Goal: Communication & Community: Participate in discussion

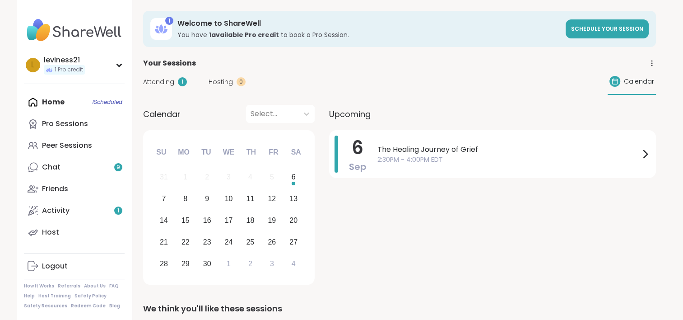
click at [180, 81] on div "1" at bounding box center [182, 81] width 9 height 9
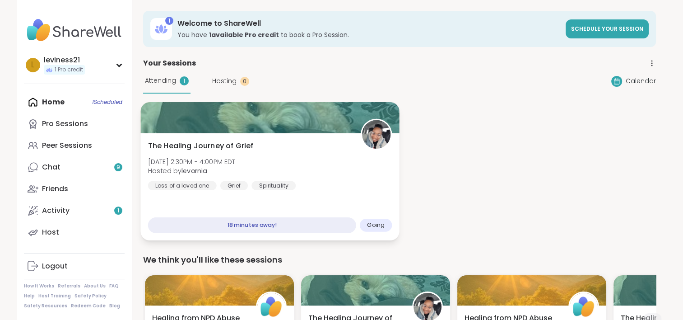
click at [217, 164] on span "[DATE] 2:30PM - 4:00PM EDT" at bounding box center [192, 161] width 88 height 9
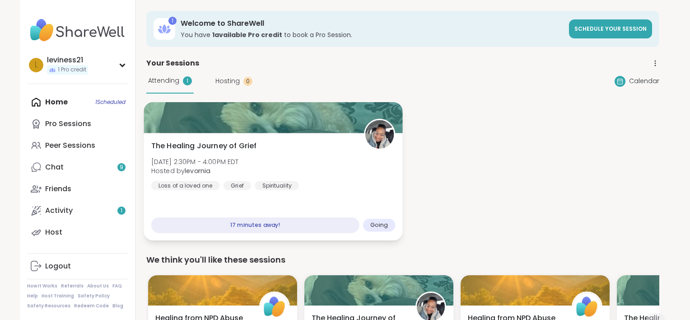
click at [217, 164] on span "[DATE] 2:30PM - 4:00PM EDT" at bounding box center [195, 161] width 88 height 9
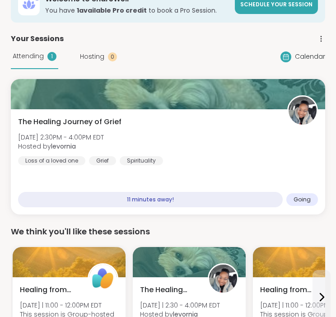
scroll to position [65, 0]
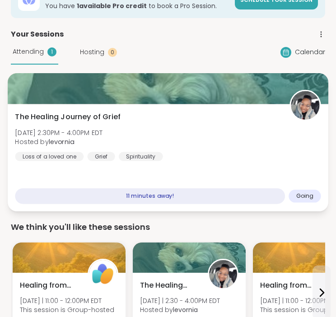
click at [211, 185] on div "The Healing Journey of [PERSON_NAME][DATE] 2:30PM - 4:00PM EDT Hosted by levorn…" at bounding box center [168, 157] width 321 height 107
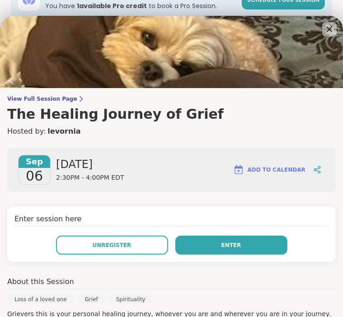
click at [204, 243] on button "Enter" at bounding box center [231, 245] width 112 height 19
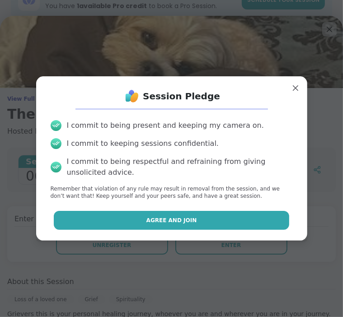
click at [205, 222] on button "Agree and Join" at bounding box center [171, 220] width 235 height 19
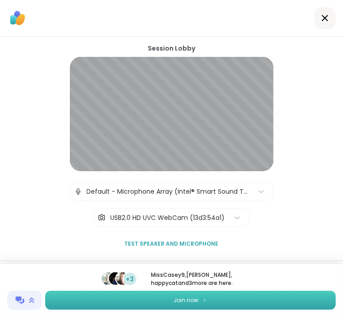
click at [219, 300] on button "Join now" at bounding box center [190, 300] width 290 height 19
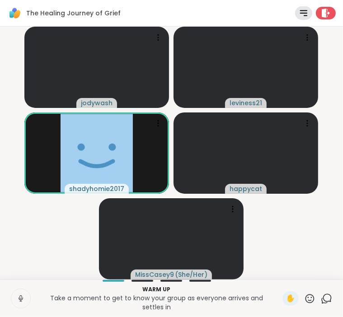
click at [22, 300] on icon at bounding box center [21, 299] width 5 height 3
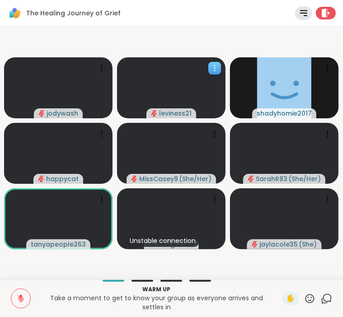
click at [210, 68] on icon at bounding box center [214, 68] width 9 height 9
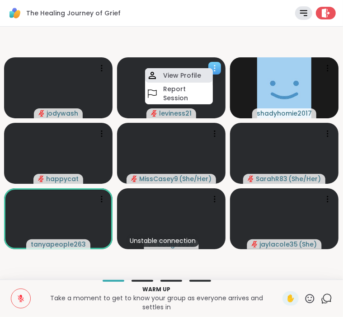
click at [185, 75] on h4 "View Profile" at bounding box center [182, 75] width 38 height 9
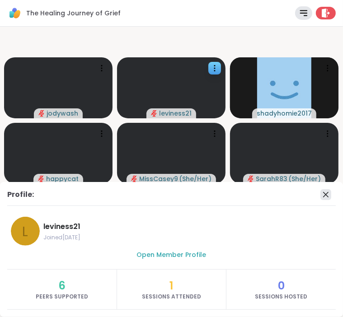
click at [327, 195] on icon at bounding box center [325, 194] width 11 height 11
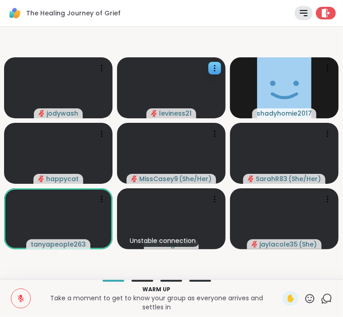
click at [298, 14] on icon at bounding box center [303, 13] width 10 height 10
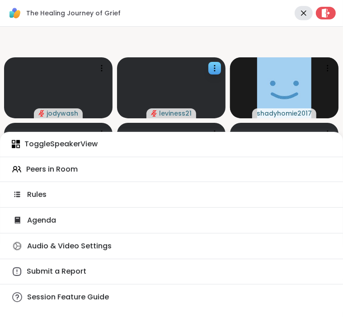
click at [298, 14] on icon at bounding box center [303, 13] width 10 height 10
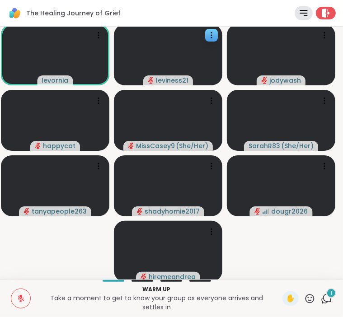
click at [317, 286] on div "Warm up Take a moment to get to know your group as everyone arrives and settles…" at bounding box center [171, 298] width 343 height 37
click at [326, 297] on div "1" at bounding box center [331, 293] width 10 height 10
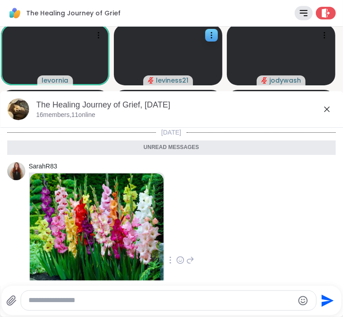
scroll to position [91, 0]
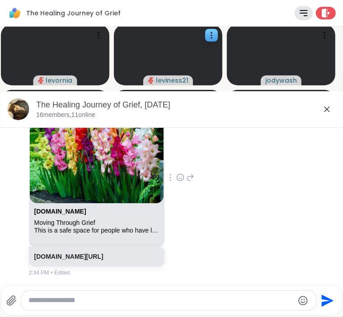
click at [322, 106] on icon at bounding box center [326, 109] width 11 height 11
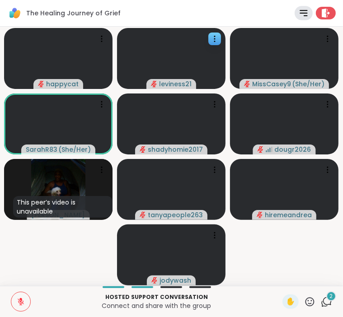
click at [11, 301] on button at bounding box center [20, 301] width 19 height 19
drag, startPoint x: 9, startPoint y: 301, endPoint x: 20, endPoint y: 303, distance: 12.0
click at [20, 303] on button at bounding box center [20, 301] width 19 height 19
click at [19, 300] on icon at bounding box center [20, 300] width 3 height 4
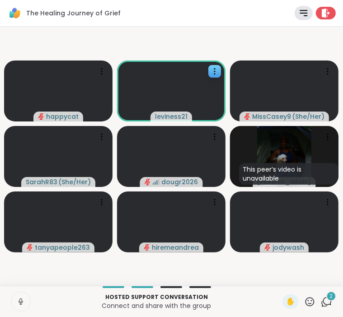
click at [17, 301] on icon at bounding box center [21, 302] width 8 height 8
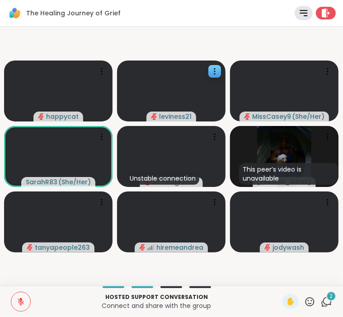
click at [17, 300] on icon at bounding box center [21, 302] width 8 height 8
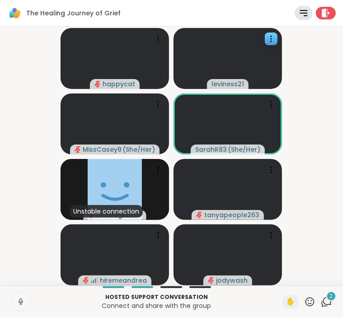
click at [19, 302] on icon at bounding box center [21, 302] width 8 height 8
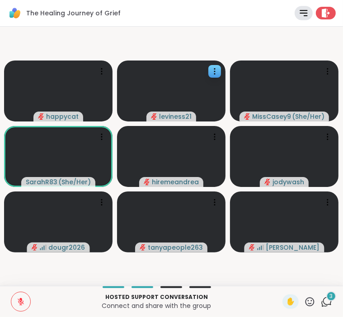
click at [321, 304] on icon at bounding box center [326, 301] width 11 height 11
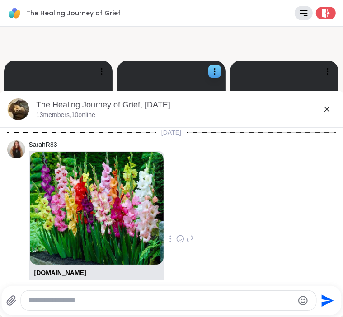
scroll to position [244, 0]
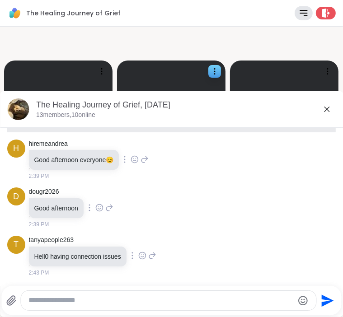
click at [321, 106] on icon at bounding box center [326, 109] width 11 height 11
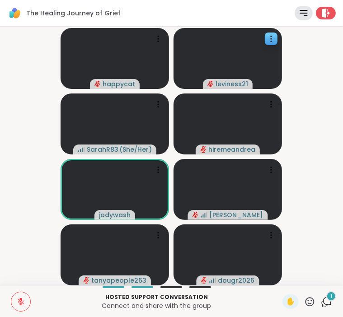
click at [326, 300] on div "1" at bounding box center [331, 296] width 10 height 10
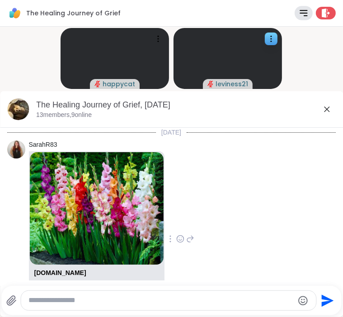
scroll to position [323, 0]
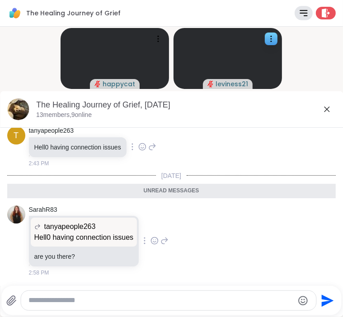
click at [324, 109] on icon at bounding box center [326, 109] width 5 height 5
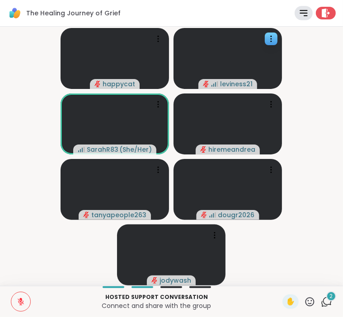
click at [17, 304] on icon at bounding box center [21, 302] width 8 height 8
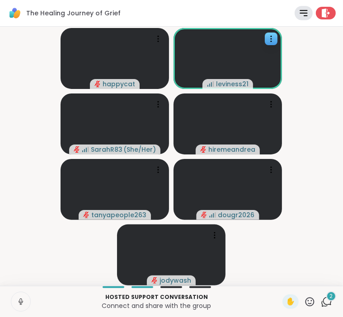
click at [12, 303] on button at bounding box center [20, 301] width 19 height 19
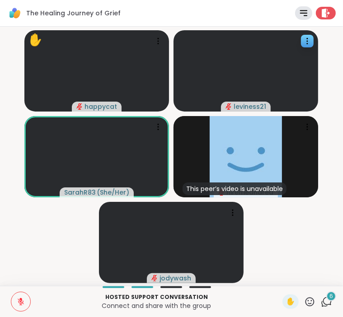
click at [23, 299] on button at bounding box center [20, 301] width 19 height 19
click at [18, 301] on icon at bounding box center [21, 302] width 8 height 8
click at [19, 301] on icon at bounding box center [21, 302] width 8 height 8
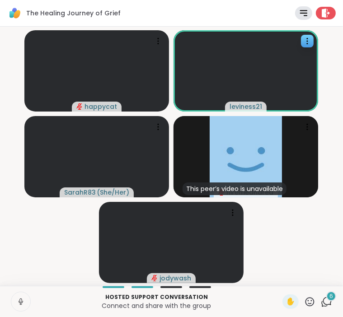
click at [11, 308] on button at bounding box center [20, 301] width 19 height 19
